Goal: Task Accomplishment & Management: Complete application form

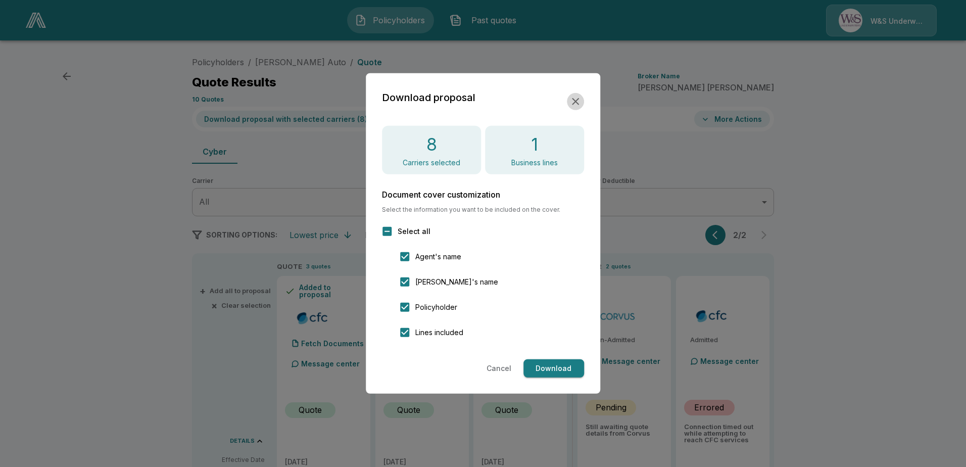
click at [580, 98] on icon "button" at bounding box center [576, 102] width 12 height 12
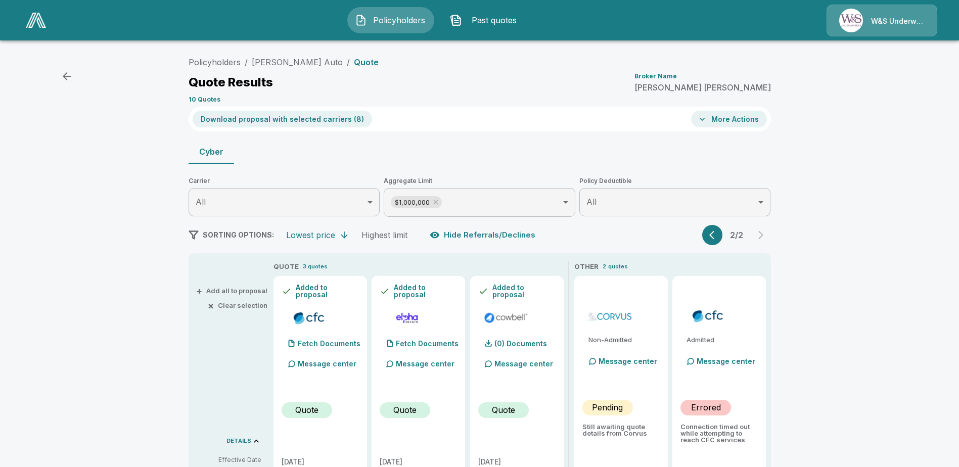
click at [71, 74] on icon "button" at bounding box center [67, 76] width 12 height 12
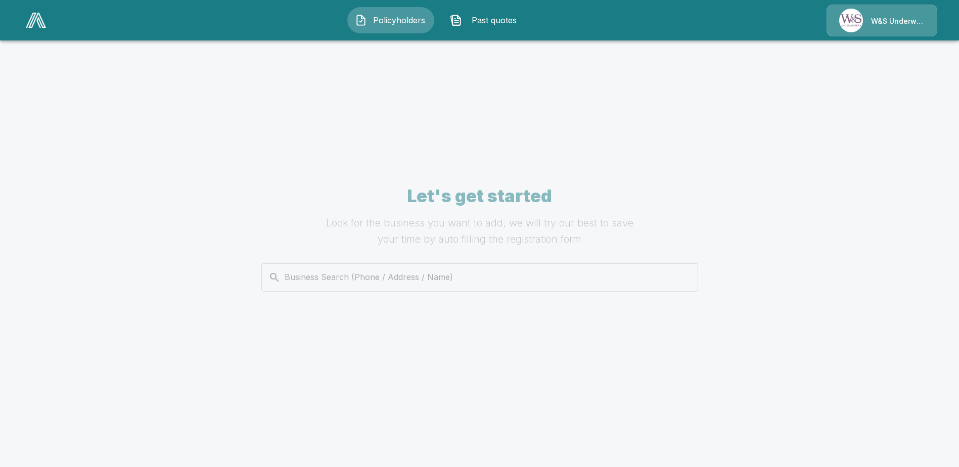
scroll to position [90, 0]
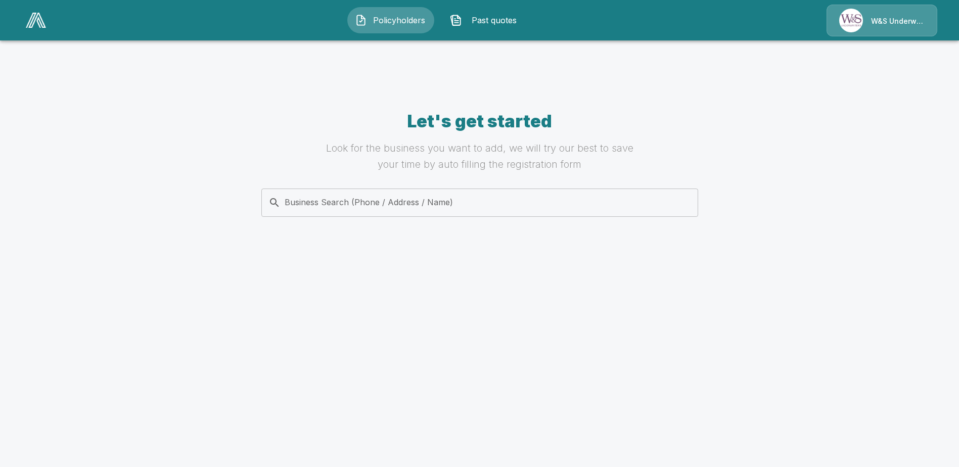
click at [503, 22] on span "Past quotes" at bounding box center [494, 20] width 56 height 12
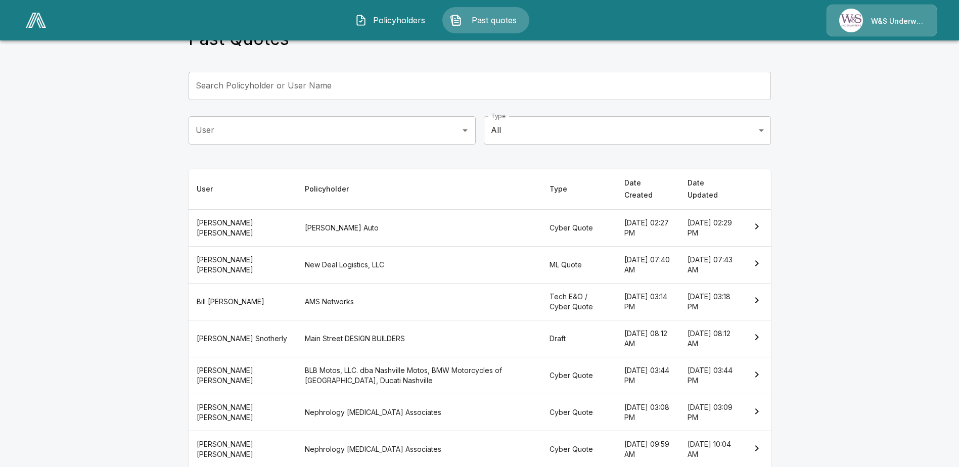
scroll to position [90, 0]
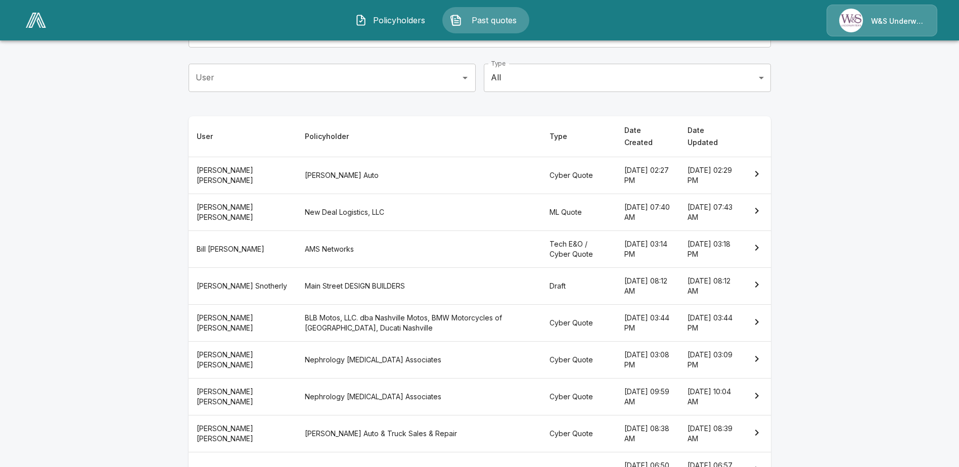
click at [541, 269] on th "Draft" at bounding box center [578, 285] width 75 height 37
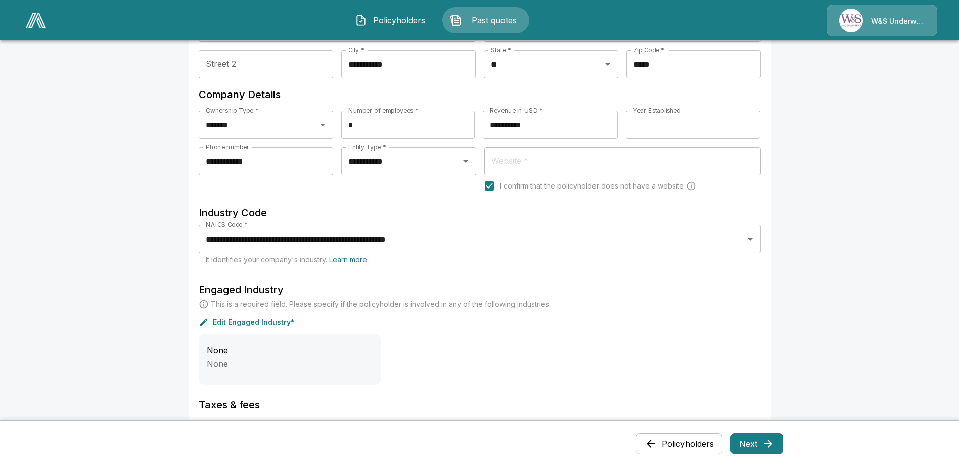
scroll to position [303, 0]
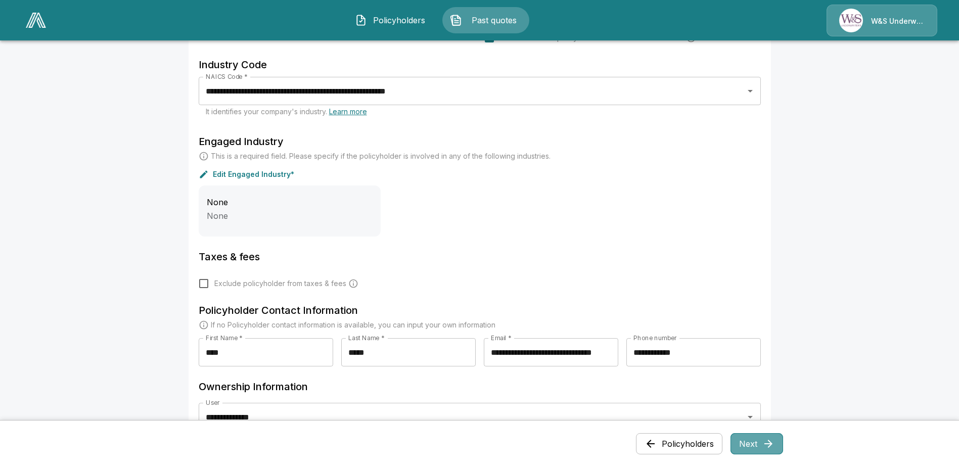
click at [746, 445] on button "Next" at bounding box center [756, 443] width 53 height 21
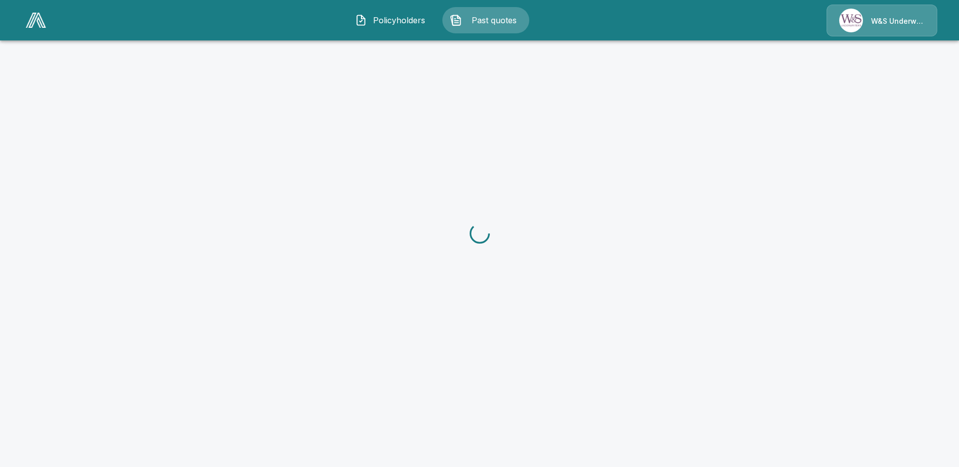
scroll to position [0, 0]
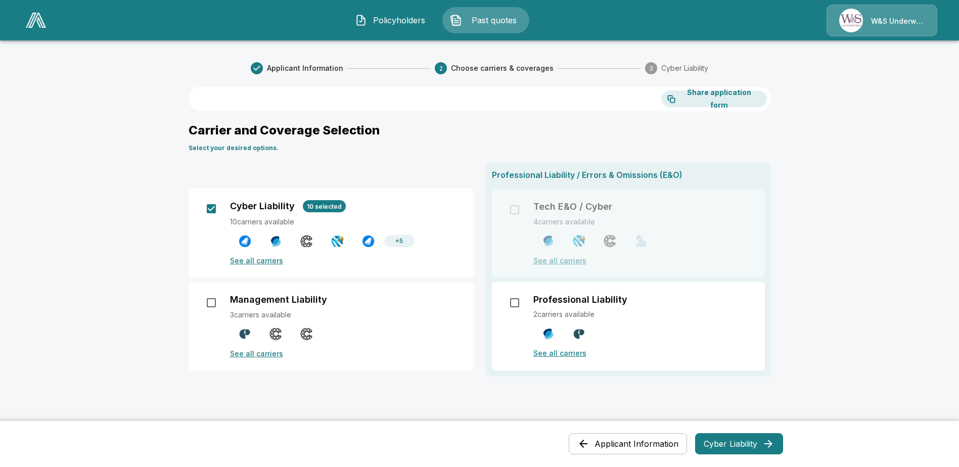
click at [713, 450] on button "Cyber Liability" at bounding box center [739, 443] width 88 height 21
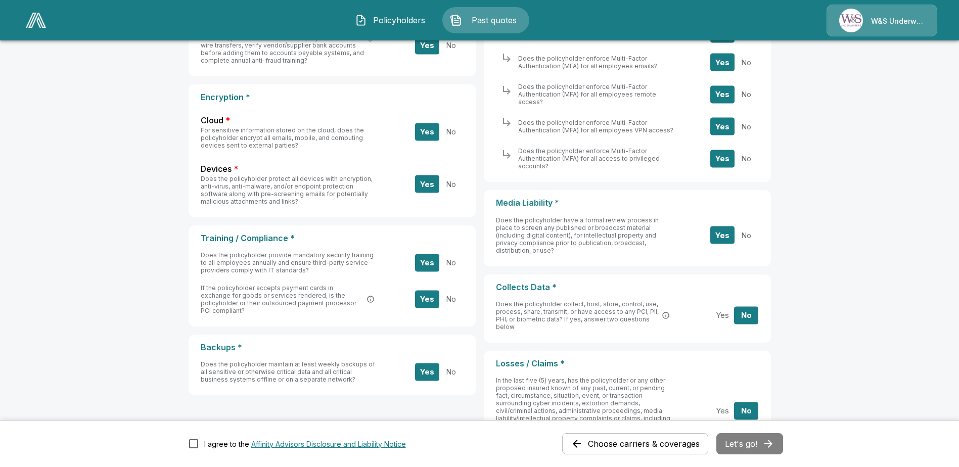
scroll to position [202, 0]
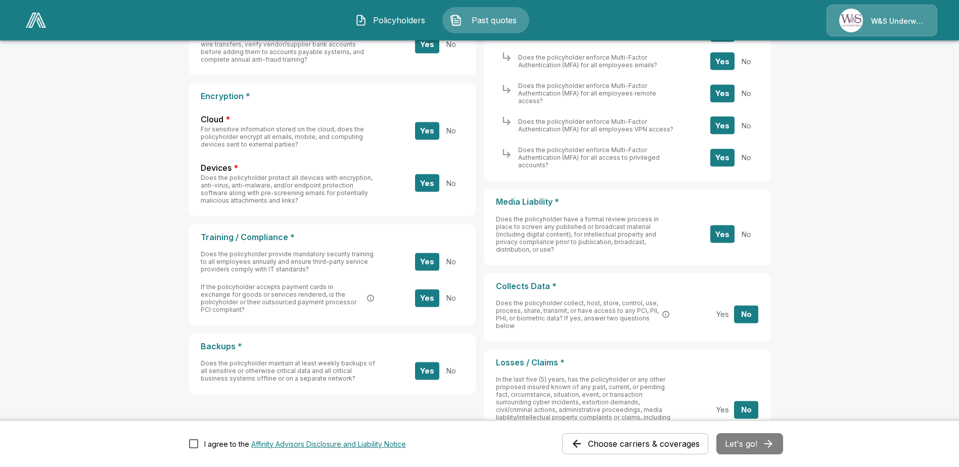
click at [721, 311] on button "Yes" at bounding box center [722, 315] width 24 height 18
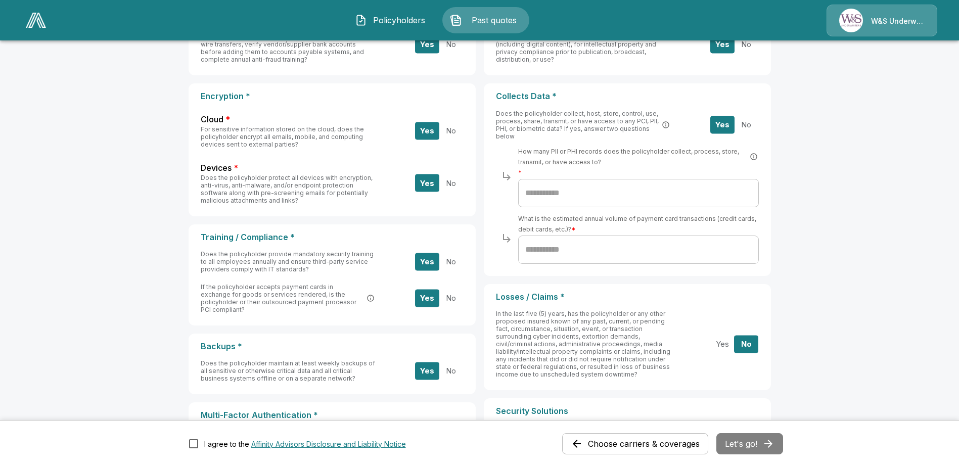
drag, startPoint x: 592, startPoint y: 233, endPoint x: 501, endPoint y: 177, distance: 107.1
click at [501, 177] on div "Does the policyholder collect, host, store, control, use, process, share, trans…" at bounding box center [627, 187] width 263 height 154
copy div "How many PII or PHI records does the policyholder collect, process, store, tran…"
click at [755, 129] on button "No" at bounding box center [746, 125] width 24 height 18
